Goal: Transaction & Acquisition: Purchase product/service

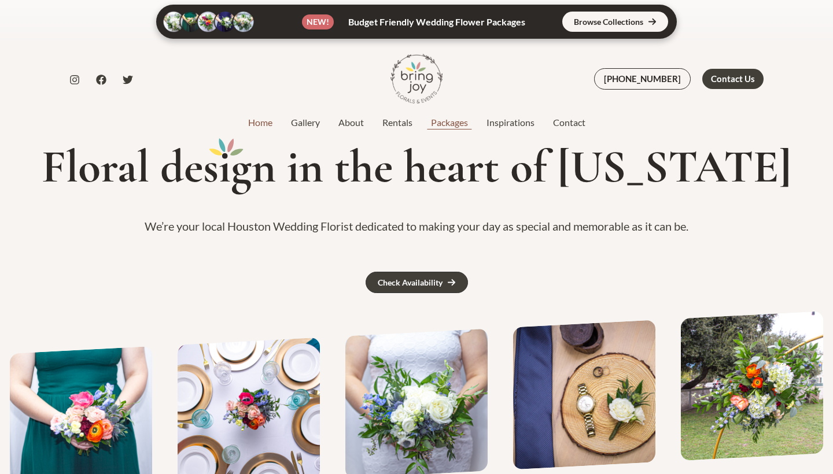
click at [445, 121] on link "Packages" at bounding box center [450, 123] width 56 height 14
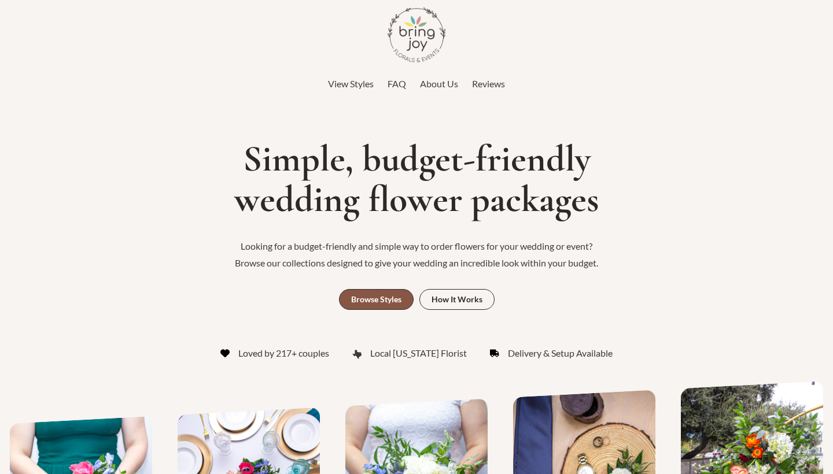
click at [399, 296] on div "Browse Styles" at bounding box center [376, 300] width 50 height 8
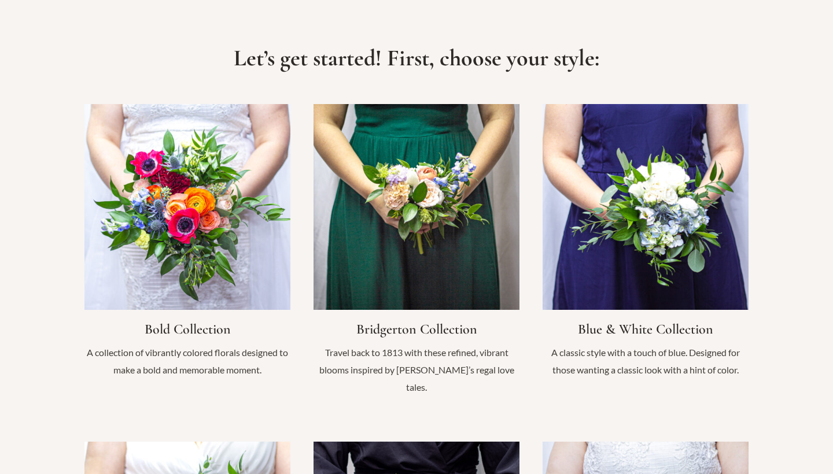
scroll to position [807, 0]
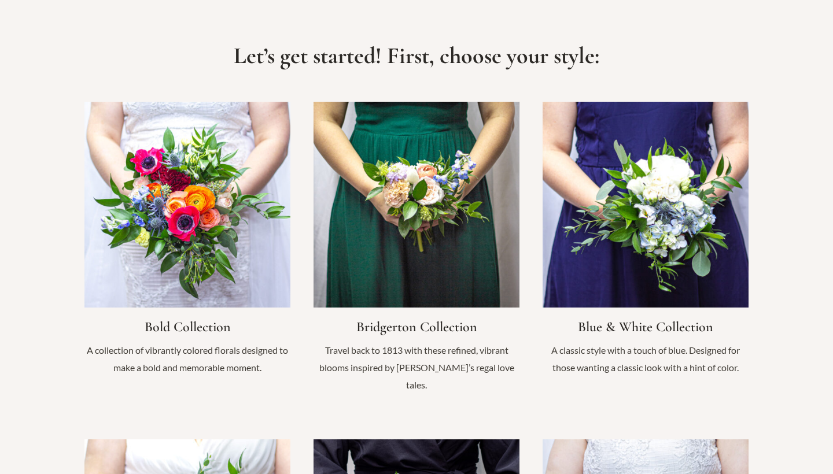
click at [613, 263] on link "Infobox Link" at bounding box center [645, 245] width 206 height 286
